Goal: Task Accomplishment & Management: Manage account settings

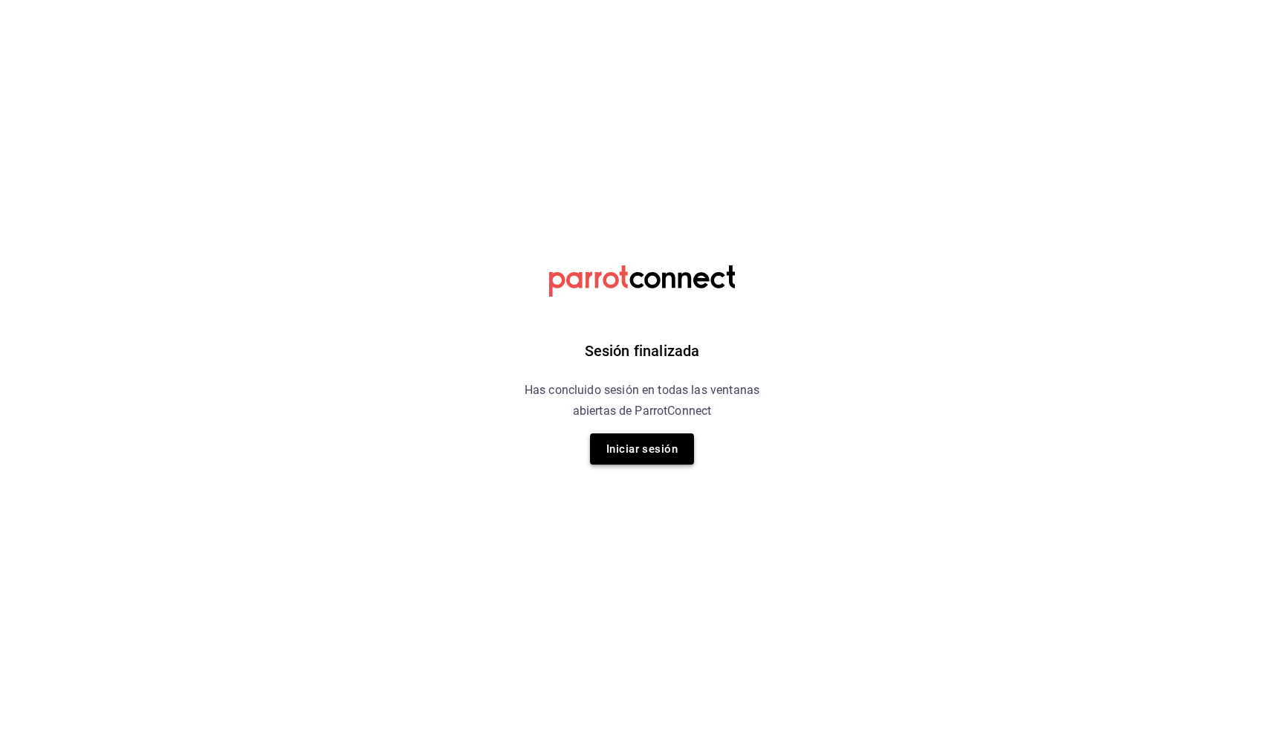
click at [631, 451] on button "Iniciar sesión" at bounding box center [642, 448] width 104 height 31
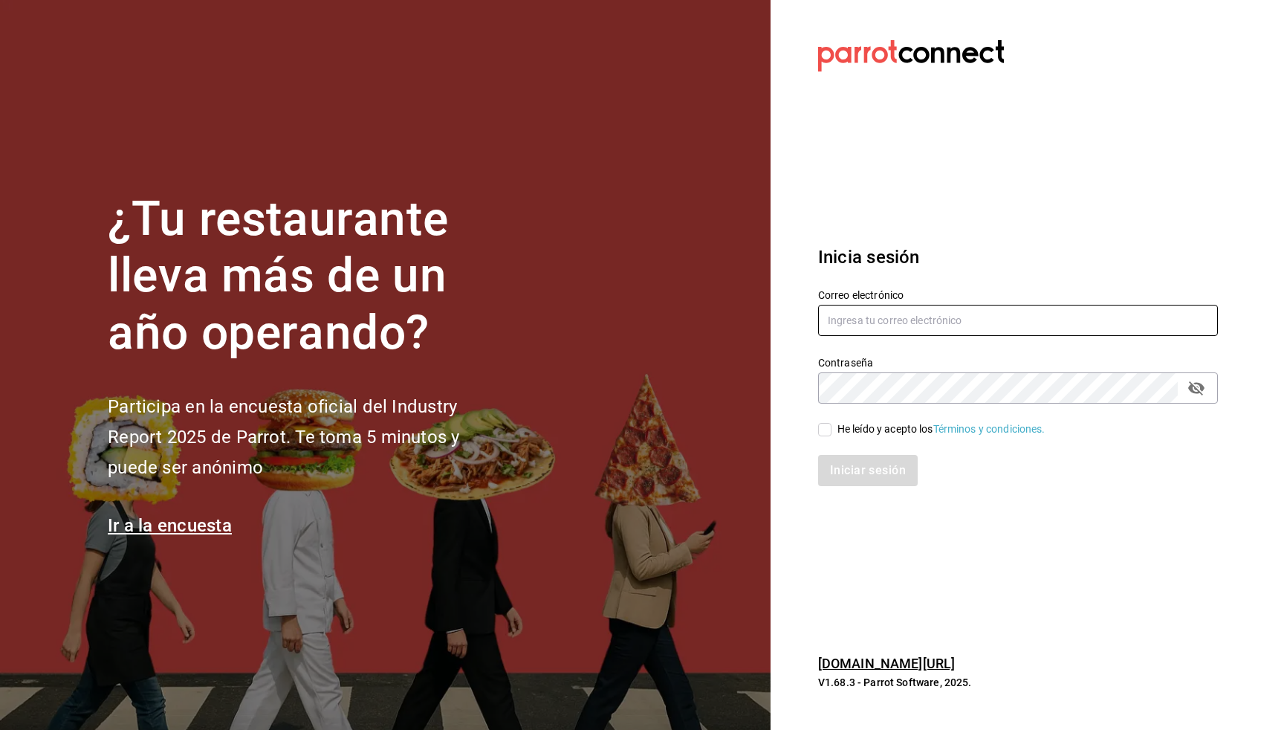
type input "ruben.leal@xix.com.mx"
click at [838, 428] on div "He leído y acepto los Términos y condiciones." at bounding box center [942, 429] width 208 height 16
click at [832, 428] on input "He leído y acepto los Términos y condiciones." at bounding box center [824, 429] width 13 height 13
checkbox input "true"
click at [855, 469] on button "Iniciar sesión" at bounding box center [868, 470] width 101 height 31
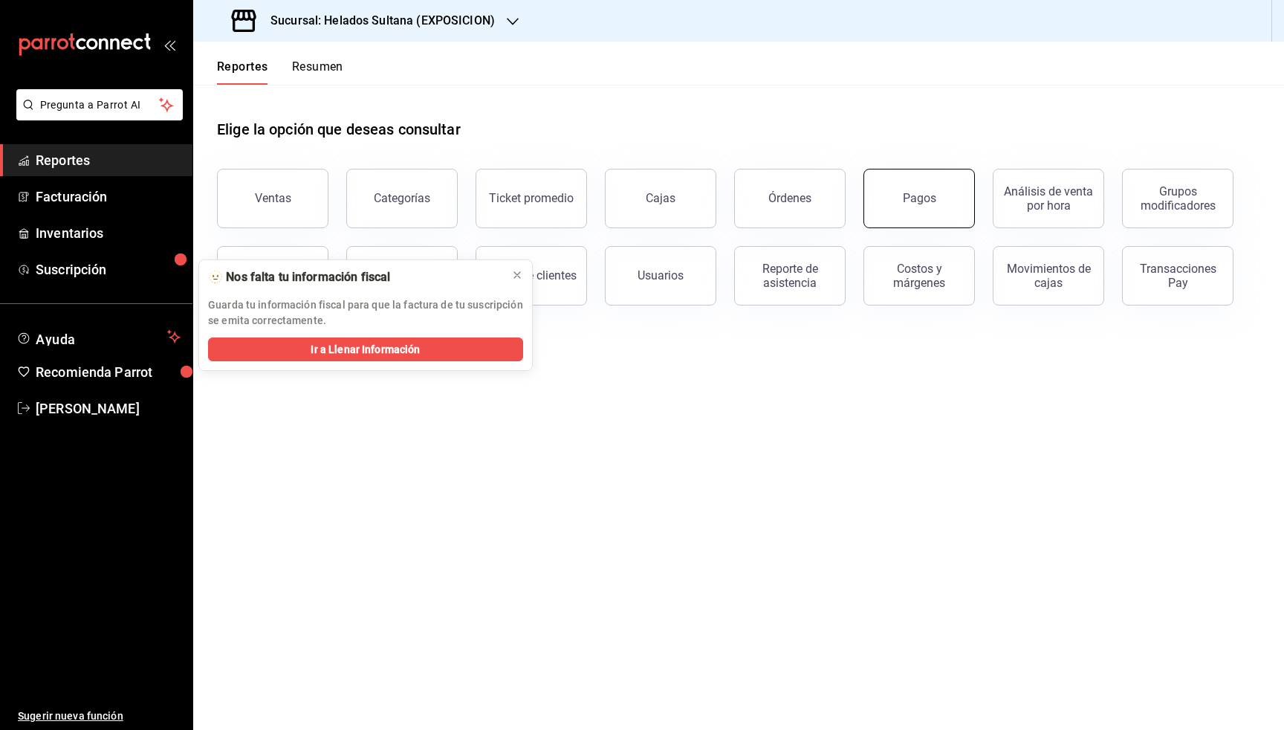
click at [933, 216] on button "Pagos" at bounding box center [919, 198] width 111 height 59
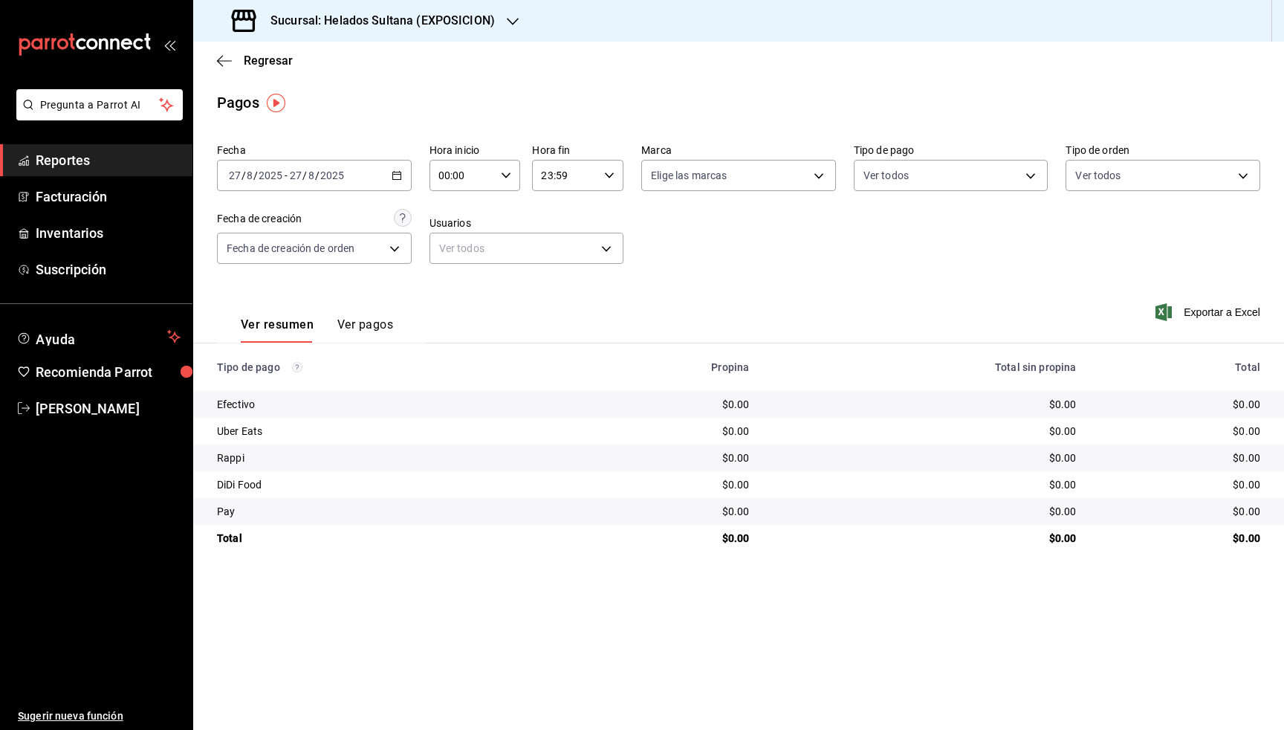
click at [493, 20] on h3 "Sucursal: Helados Sultana (EXPOSICION)" at bounding box center [377, 21] width 236 height 18
click at [361, 104] on span "Helados Sultana (VASCONCELOS)" at bounding box center [285, 98] width 161 height 16
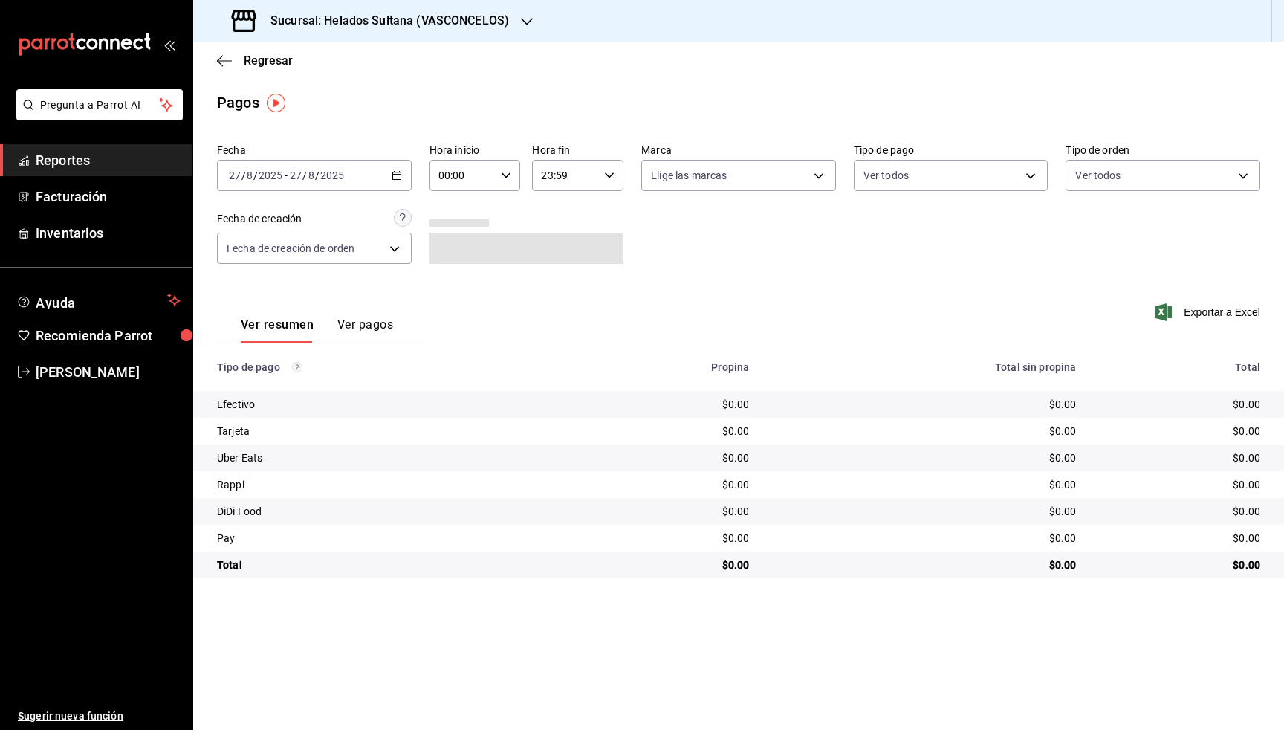
click at [397, 182] on div "[DATE] [DATE] - [DATE] [DATE]" at bounding box center [314, 175] width 195 height 31
click at [288, 389] on span "Rango de fechas" at bounding box center [287, 388] width 115 height 16
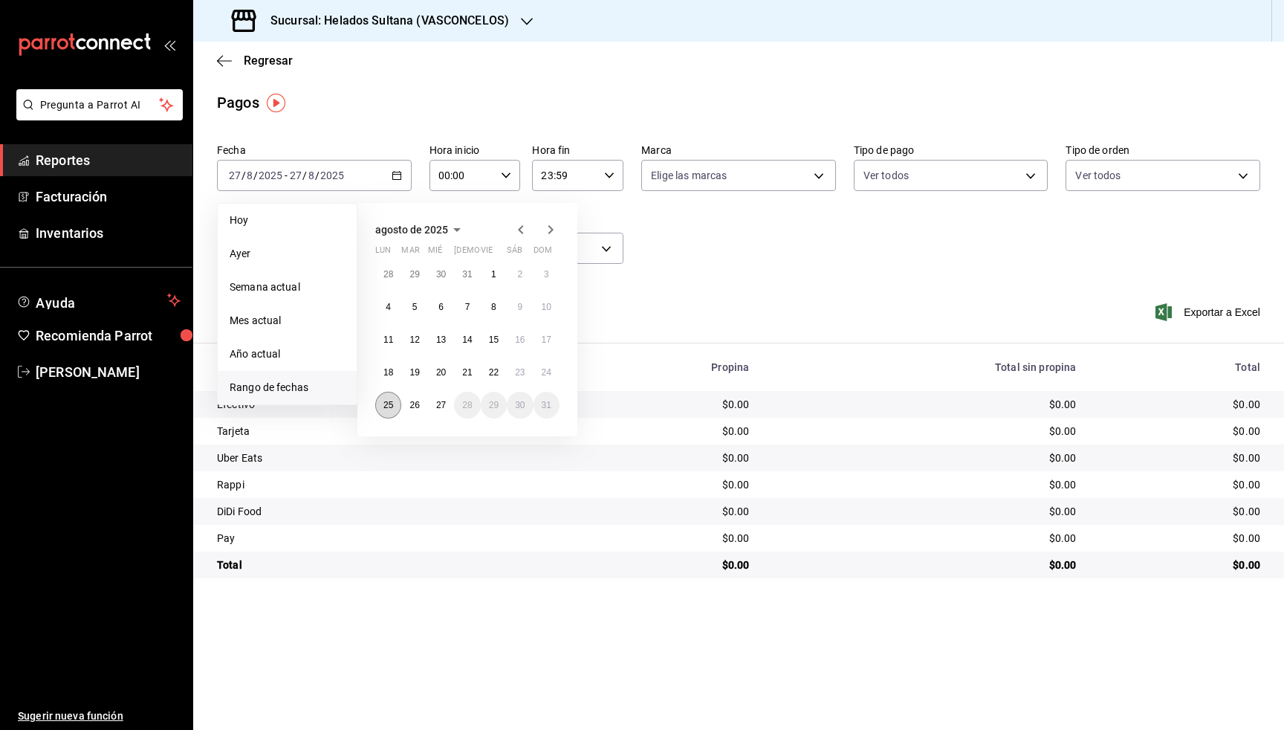
click at [387, 410] on abbr "25" at bounding box center [388, 405] width 10 height 10
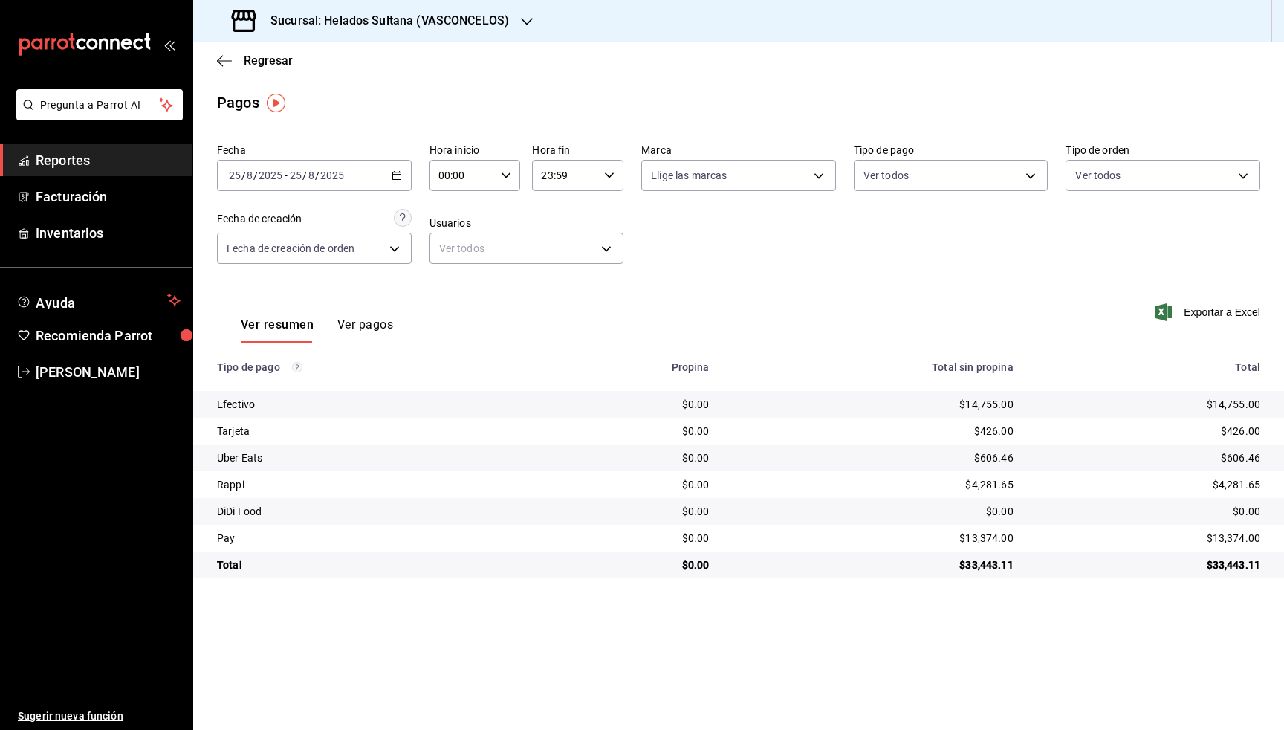
click at [394, 178] on icon "button" at bounding box center [397, 175] width 10 height 10
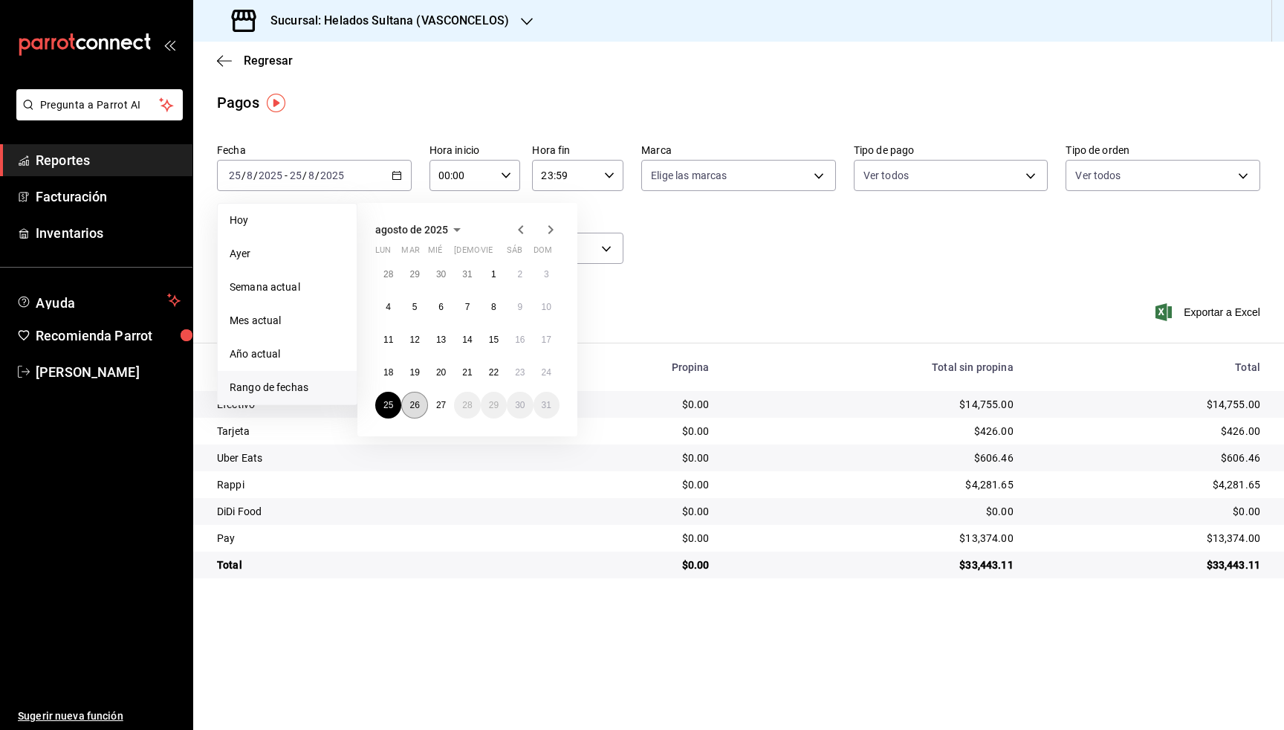
click at [421, 411] on button "26" at bounding box center [414, 405] width 26 height 27
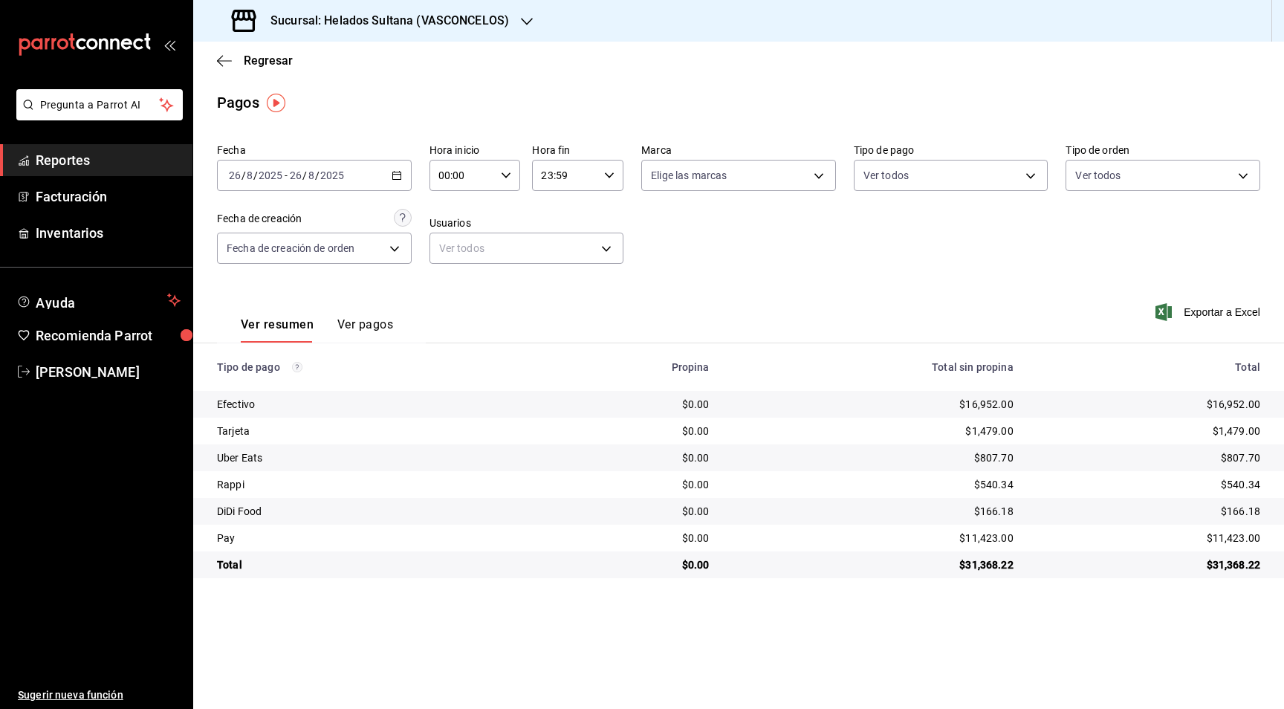
click at [72, 159] on span "Reportes" at bounding box center [108, 160] width 145 height 20
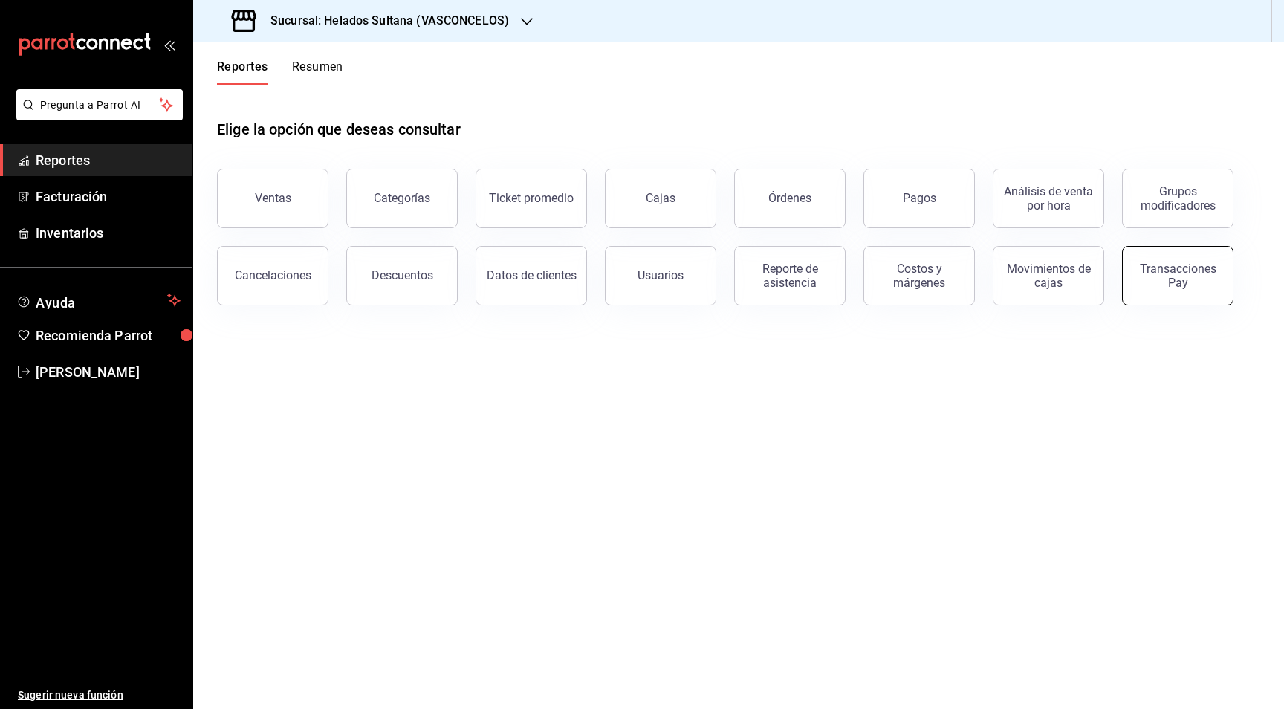
click at [1208, 297] on button "Transacciones Pay" at bounding box center [1177, 275] width 111 height 59
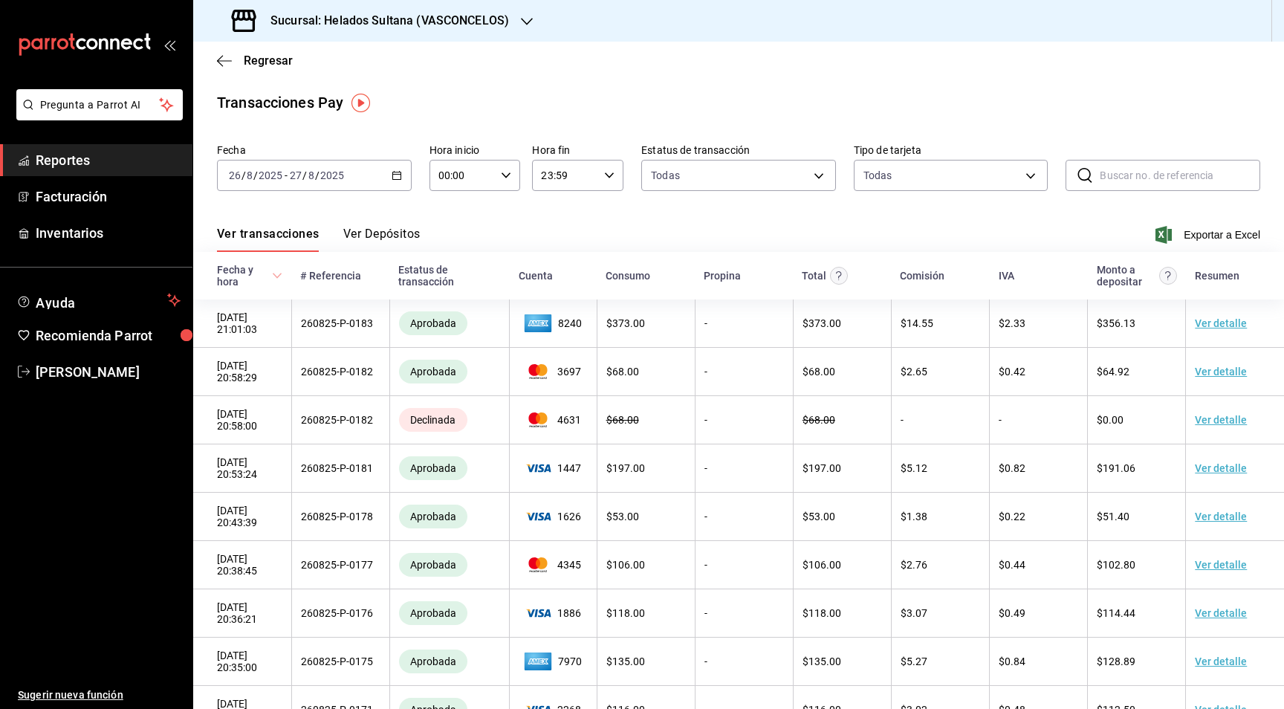
click at [389, 236] on button "Ver Depósitos" at bounding box center [381, 239] width 77 height 25
